Goal: Information Seeking & Learning: Learn about a topic

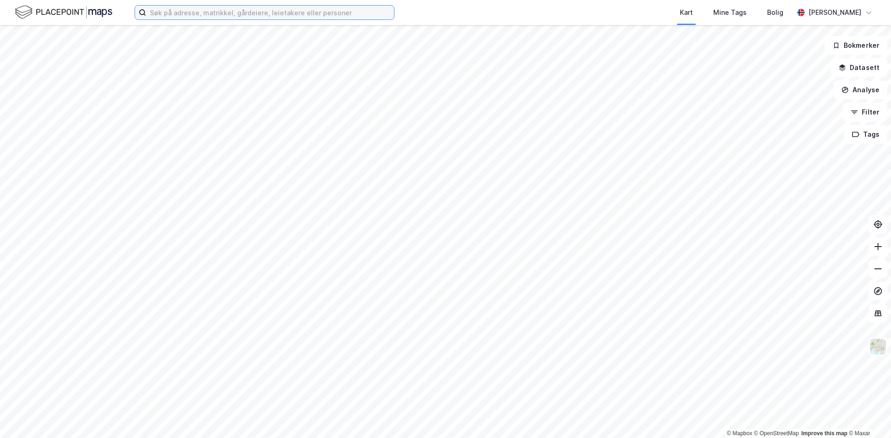
click at [190, 10] on input at bounding box center [270, 13] width 248 height 14
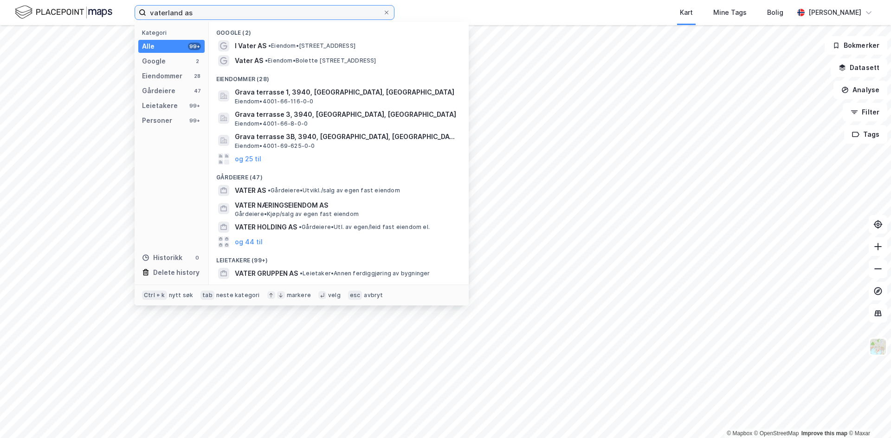
type input "vaterland as"
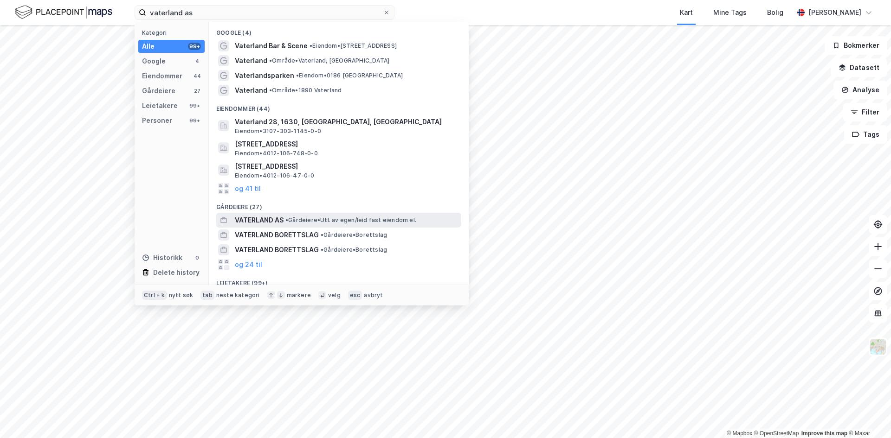
click at [299, 218] on span "• Gårdeiere • Utl. av egen/leid fast eiendom el." at bounding box center [350, 220] width 131 height 7
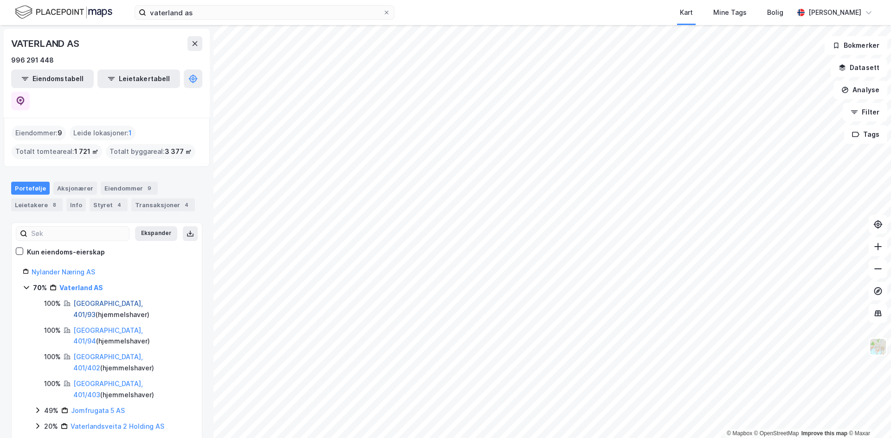
click at [119, 300] on link "[GEOGRAPHIC_DATA], 401/93" at bounding box center [108, 309] width 70 height 19
click at [120, 327] on link "[GEOGRAPHIC_DATA], 401/94" at bounding box center [108, 336] width 70 height 19
click at [120, 353] on link "[GEOGRAPHIC_DATA], 401/402" at bounding box center [108, 362] width 70 height 19
click at [116, 380] on link "[GEOGRAPHIC_DATA], 401/403" at bounding box center [108, 389] width 70 height 19
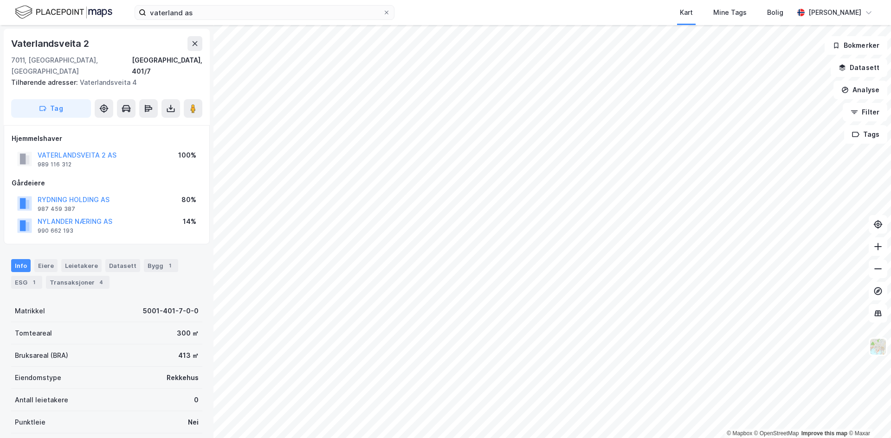
scroll to position [1, 0]
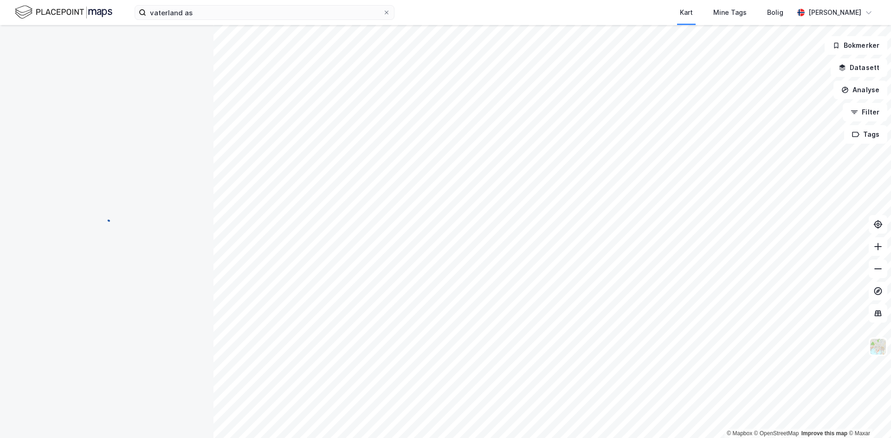
scroll to position [1, 0]
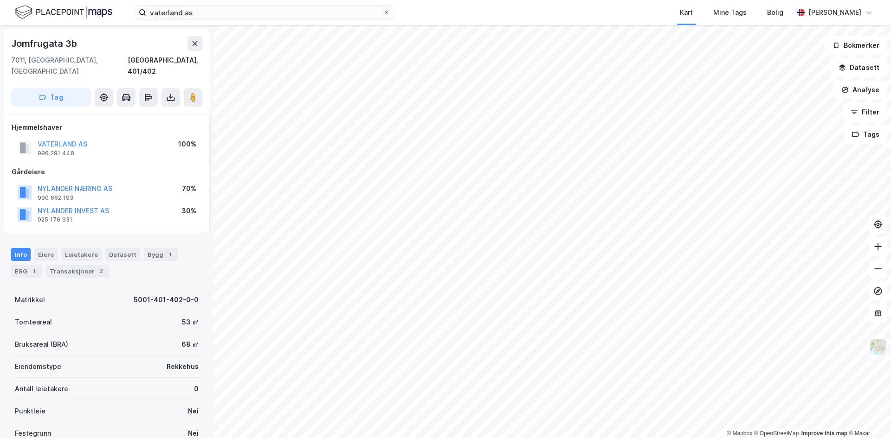
scroll to position [1, 0]
